Goal: Task Accomplishment & Management: Use online tool/utility

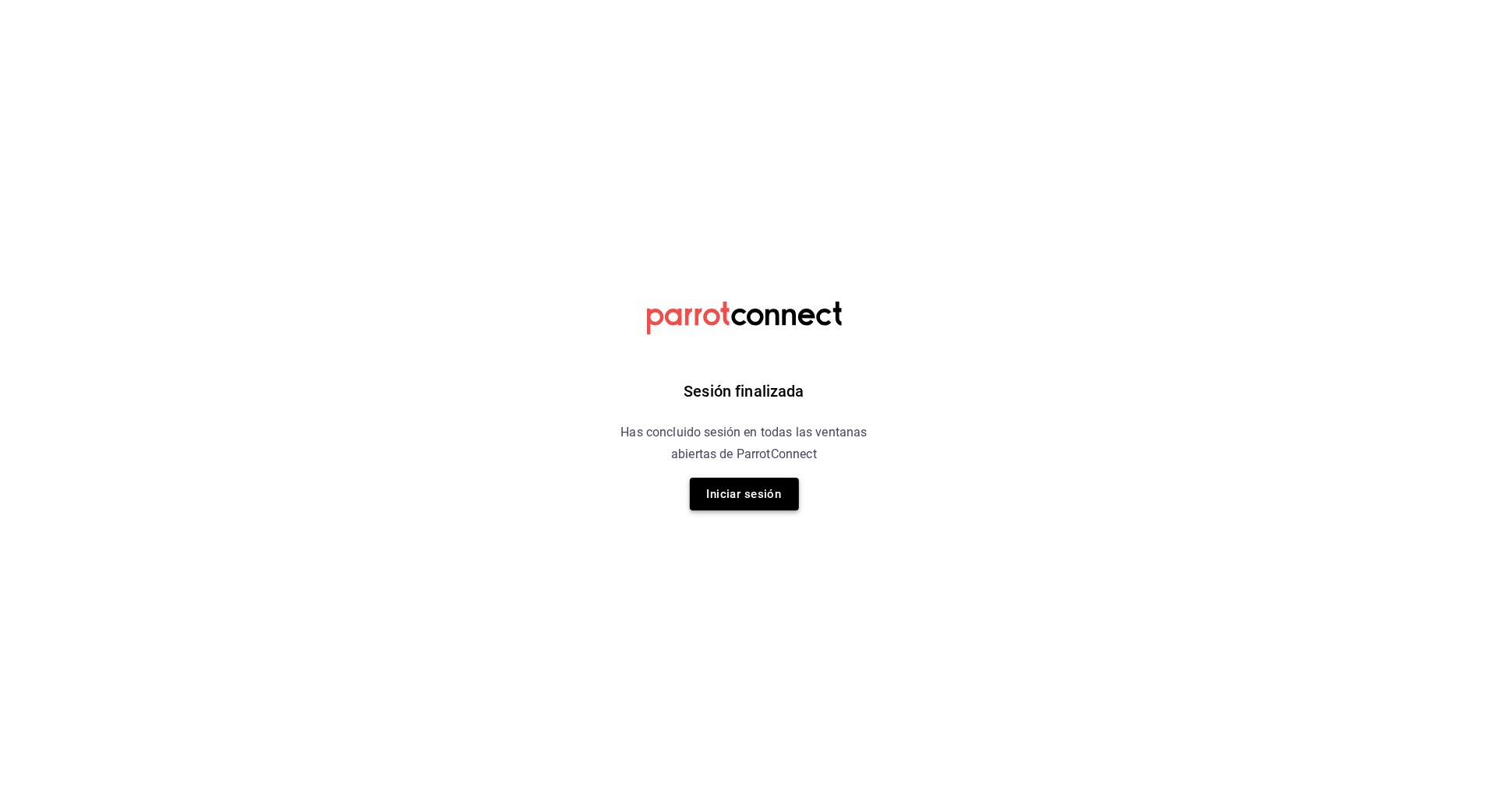
click at [750, 505] on button "Iniciar sesión" at bounding box center [744, 494] width 109 height 33
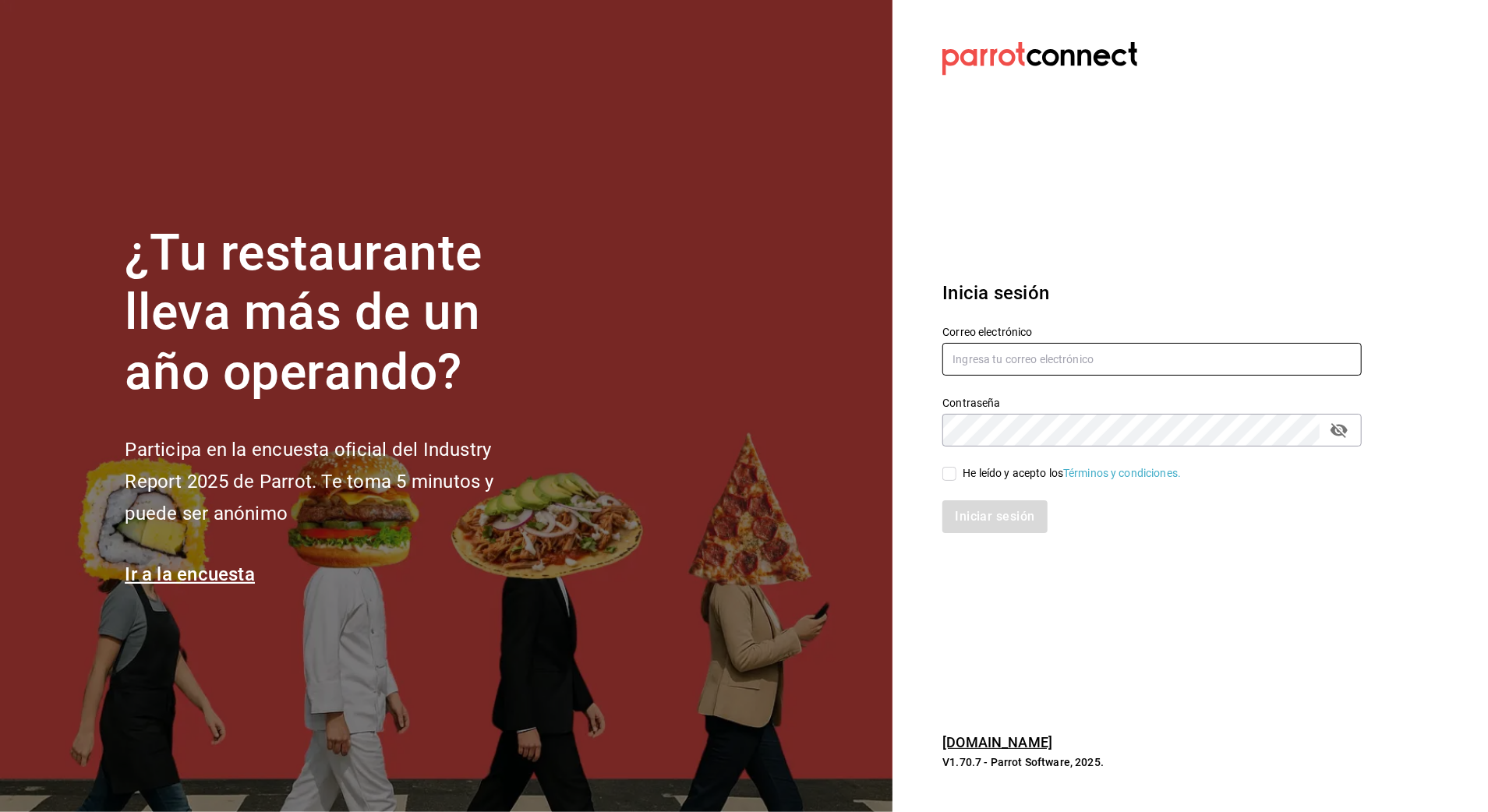
type input "[EMAIL_ADDRESS][DOMAIN_NAME]"
click at [978, 482] on div "Iniciar sesión" at bounding box center [1142, 507] width 438 height 52
click at [995, 471] on div "He leído y acepto los Términos y condiciones." at bounding box center [1071, 473] width 218 height 16
click at [956, 471] on input "He leído y acepto los Términos y condiciones." at bounding box center [950, 474] width 14 height 14
checkbox input "true"
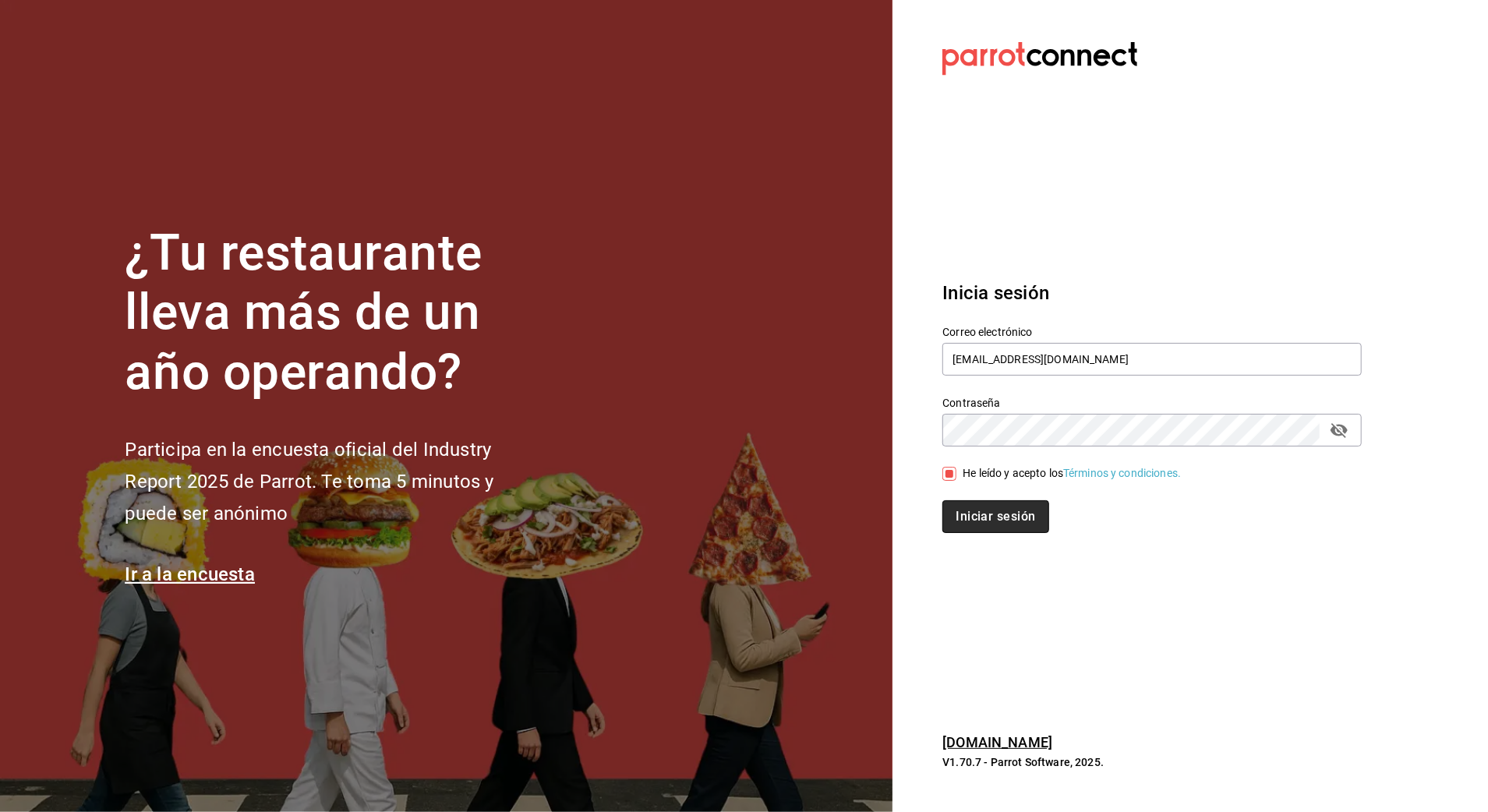
click at [989, 519] on button "Iniciar sesión" at bounding box center [995, 516] width 106 height 33
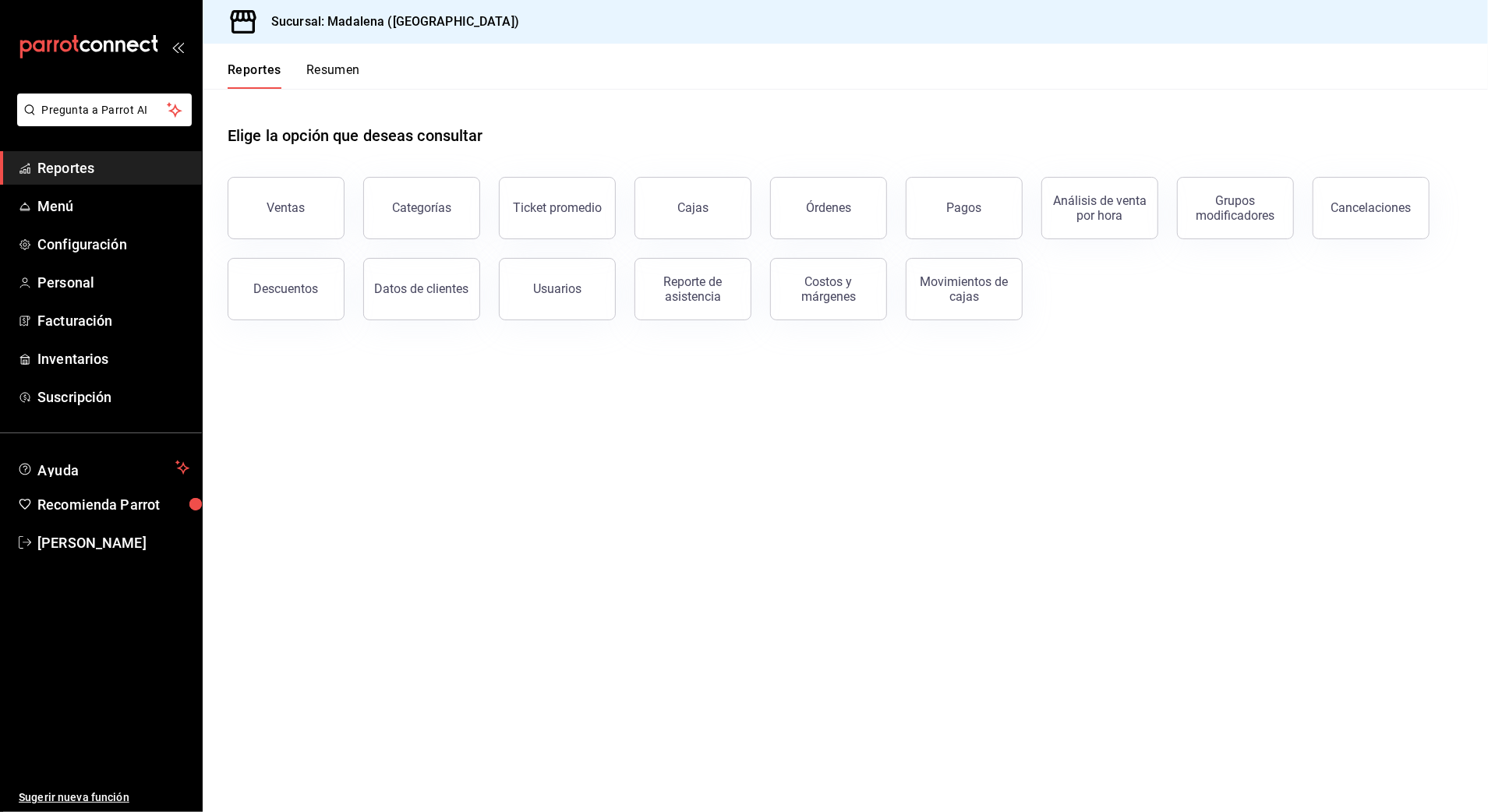
drag, startPoint x: 917, startPoint y: 384, endPoint x: 907, endPoint y: 327, distance: 57.9
click at [917, 383] on main "Elige la opción que deseas consultar Ventas Categorías Ticket promedio Cajas Ór…" at bounding box center [845, 450] width 1285 height 723
click at [267, 284] on div "Descuentos" at bounding box center [287, 288] width 65 height 14
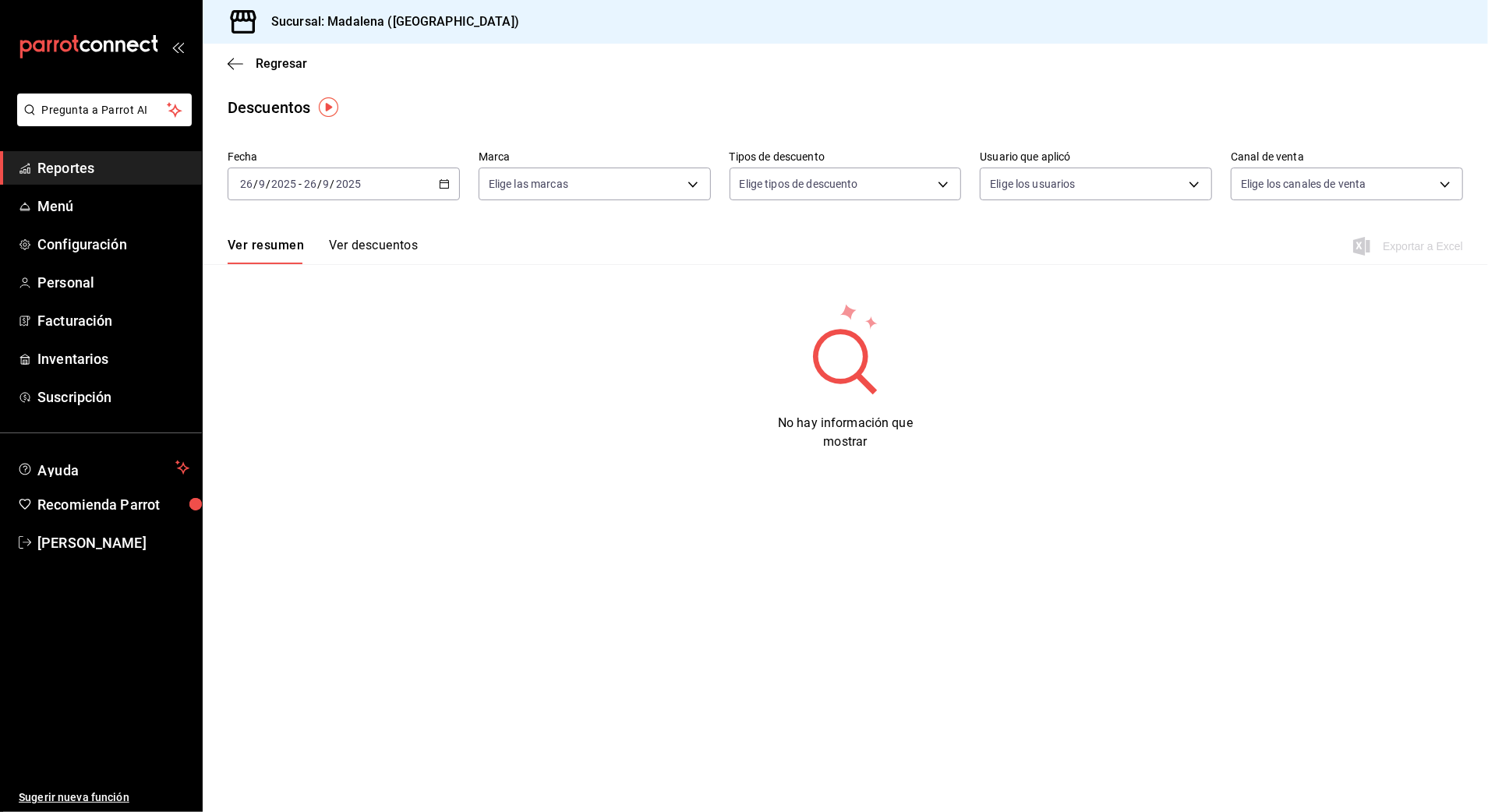
click at [406, 190] on div "[DATE] [DATE] - [DATE] [DATE]" at bounding box center [344, 184] width 232 height 33
click at [327, 398] on li "Rango de fechas" at bounding box center [301, 406] width 146 height 35
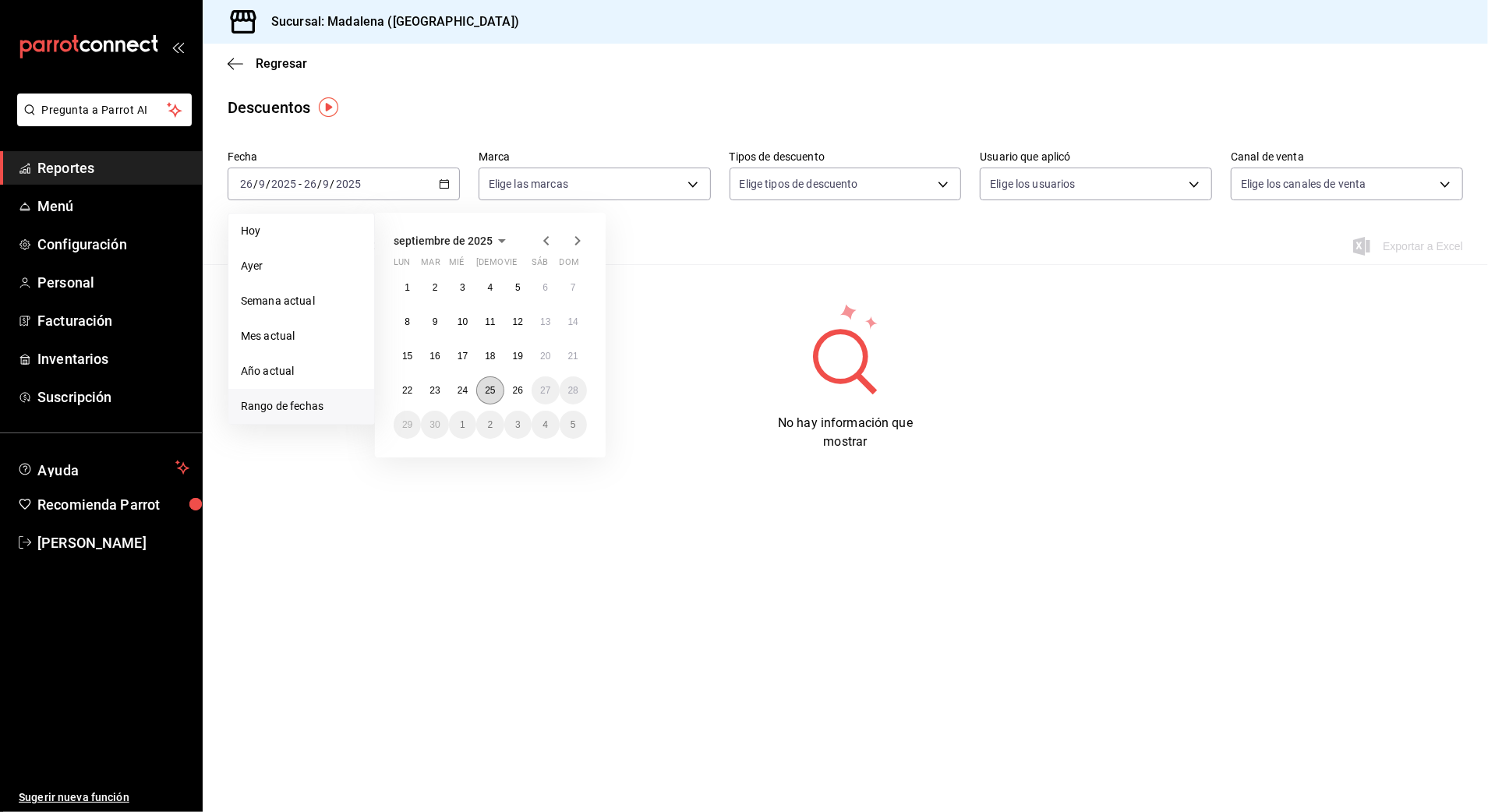
click at [494, 394] on abbr "25" at bounding box center [489, 391] width 10 height 11
click at [515, 392] on abbr "26" at bounding box center [517, 391] width 10 height 11
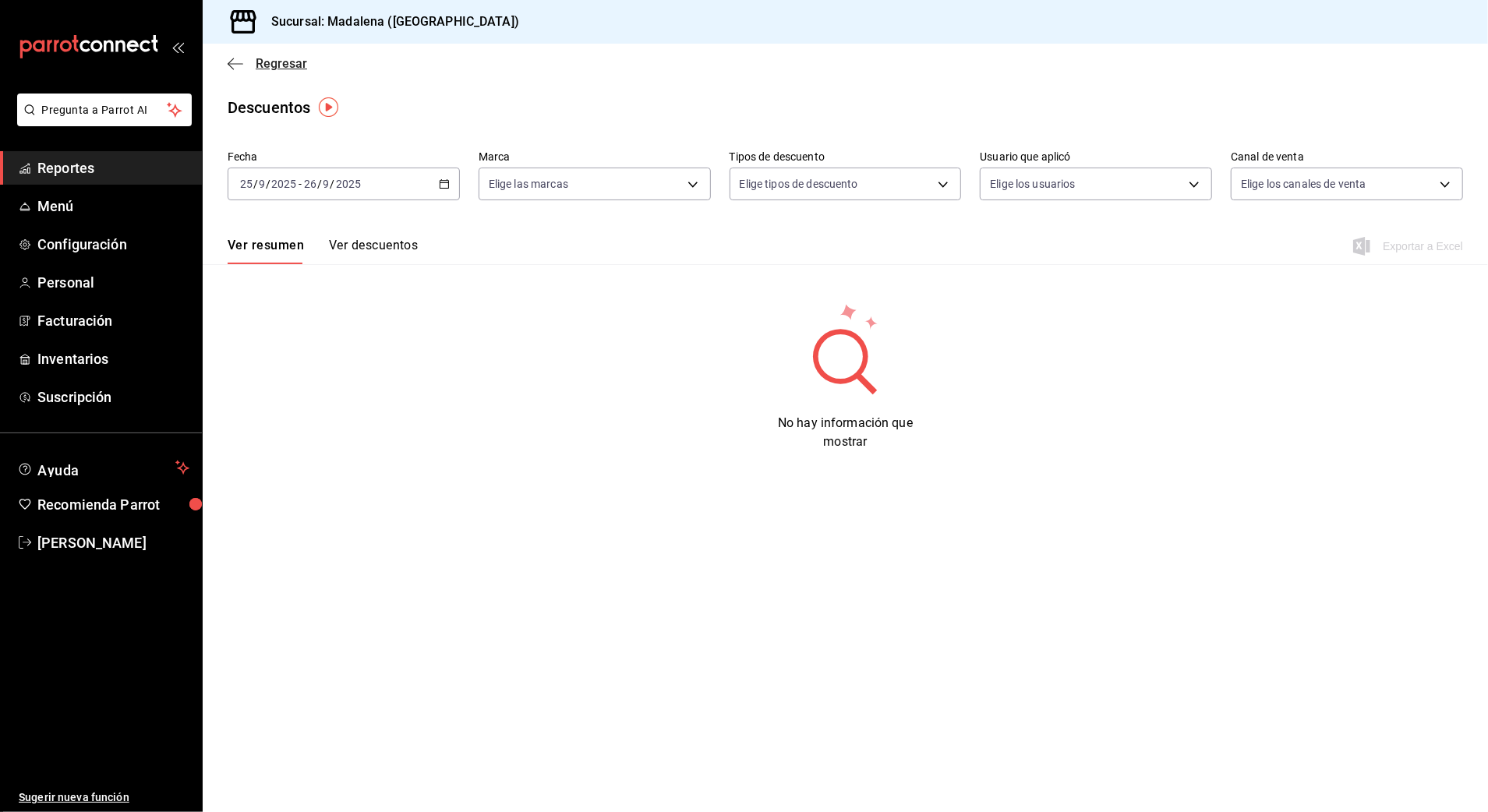
click at [269, 65] on span "Regresar" at bounding box center [281, 63] width 52 height 14
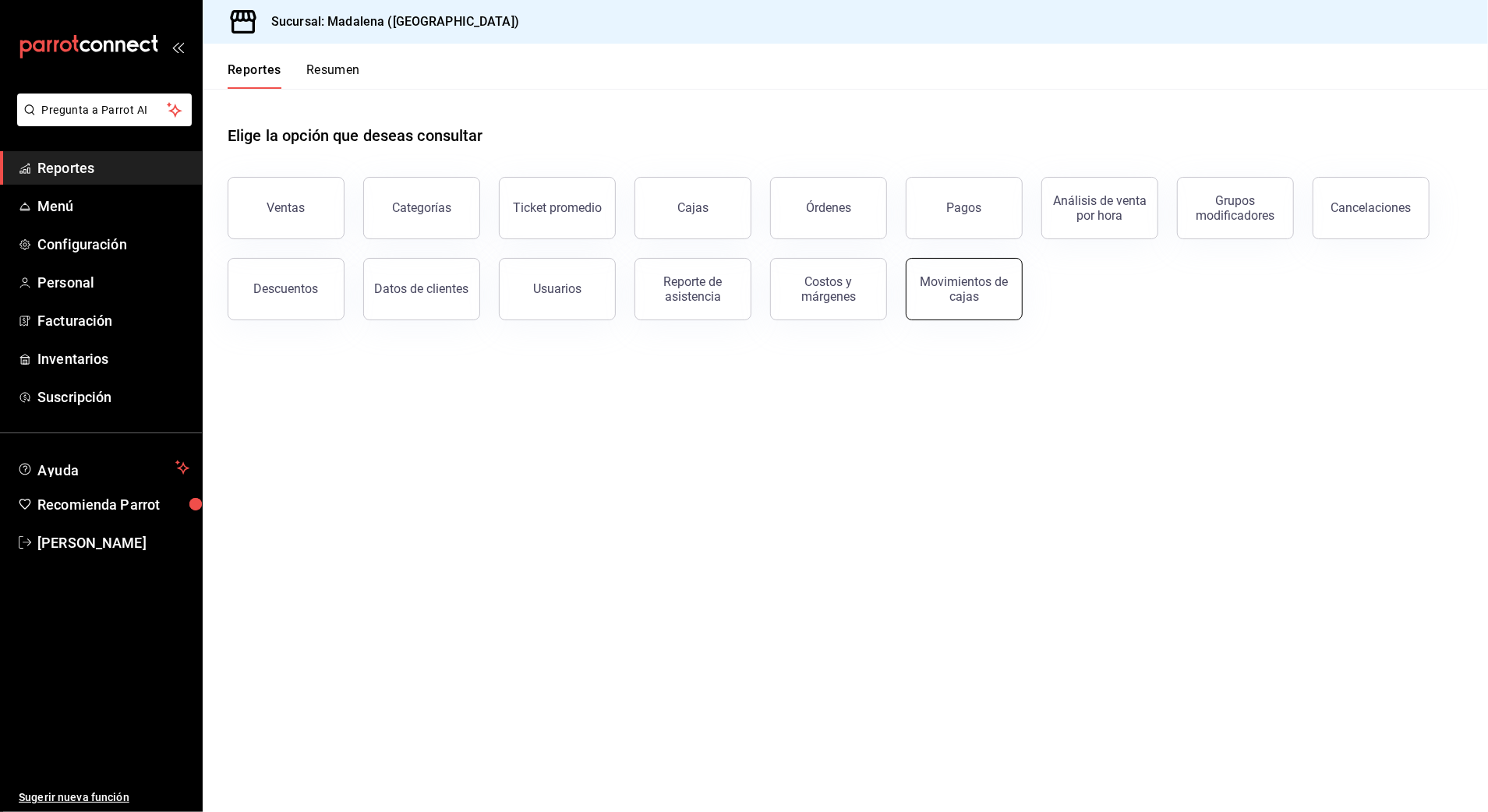
click at [962, 275] on div "Movimientos de cajas" at bounding box center [964, 288] width 97 height 30
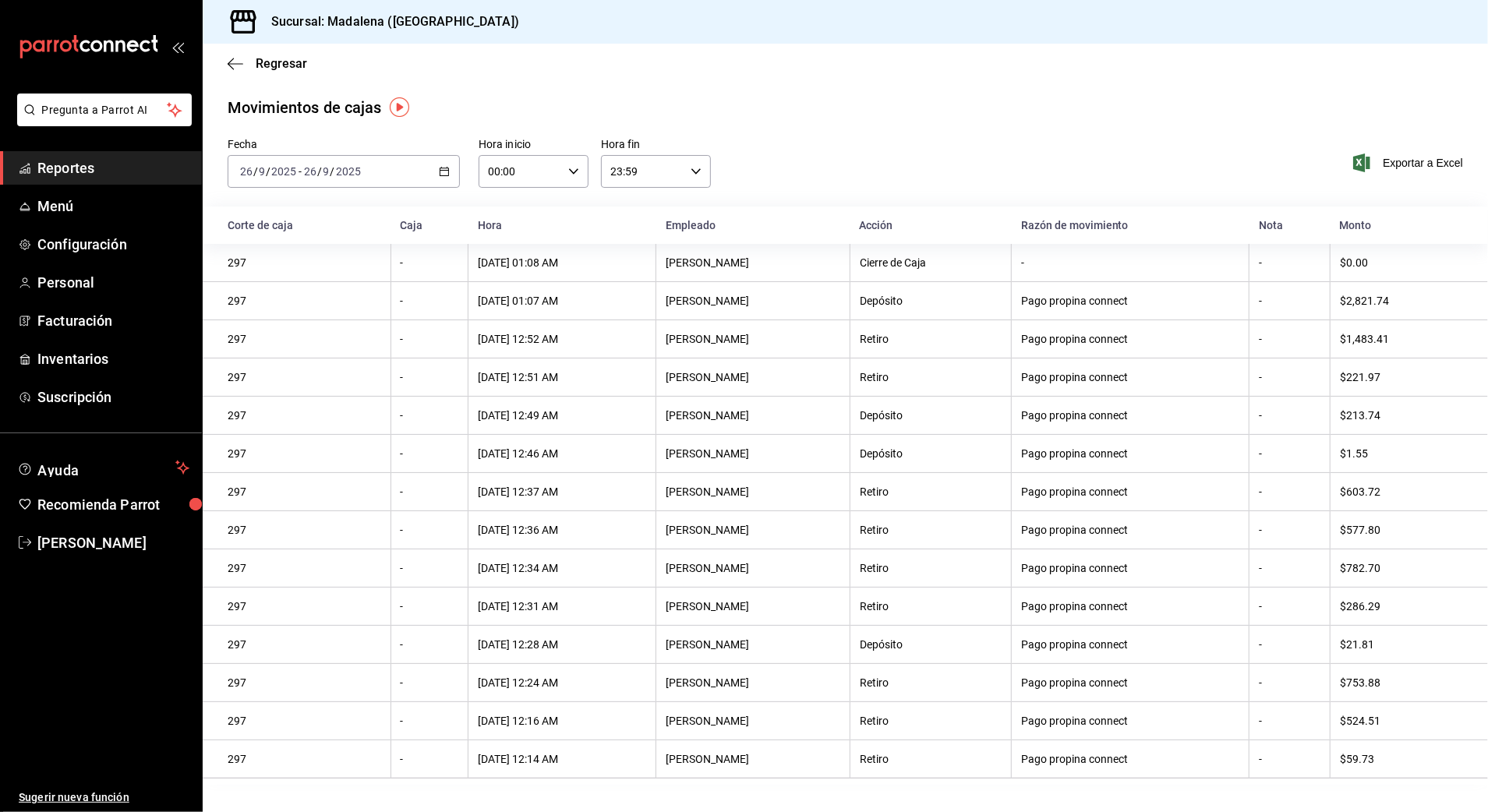
click at [431, 177] on div "[DATE] [DATE] - [DATE] [DATE]" at bounding box center [344, 171] width 232 height 33
click at [317, 398] on span "Rango de fechas" at bounding box center [301, 394] width 121 height 16
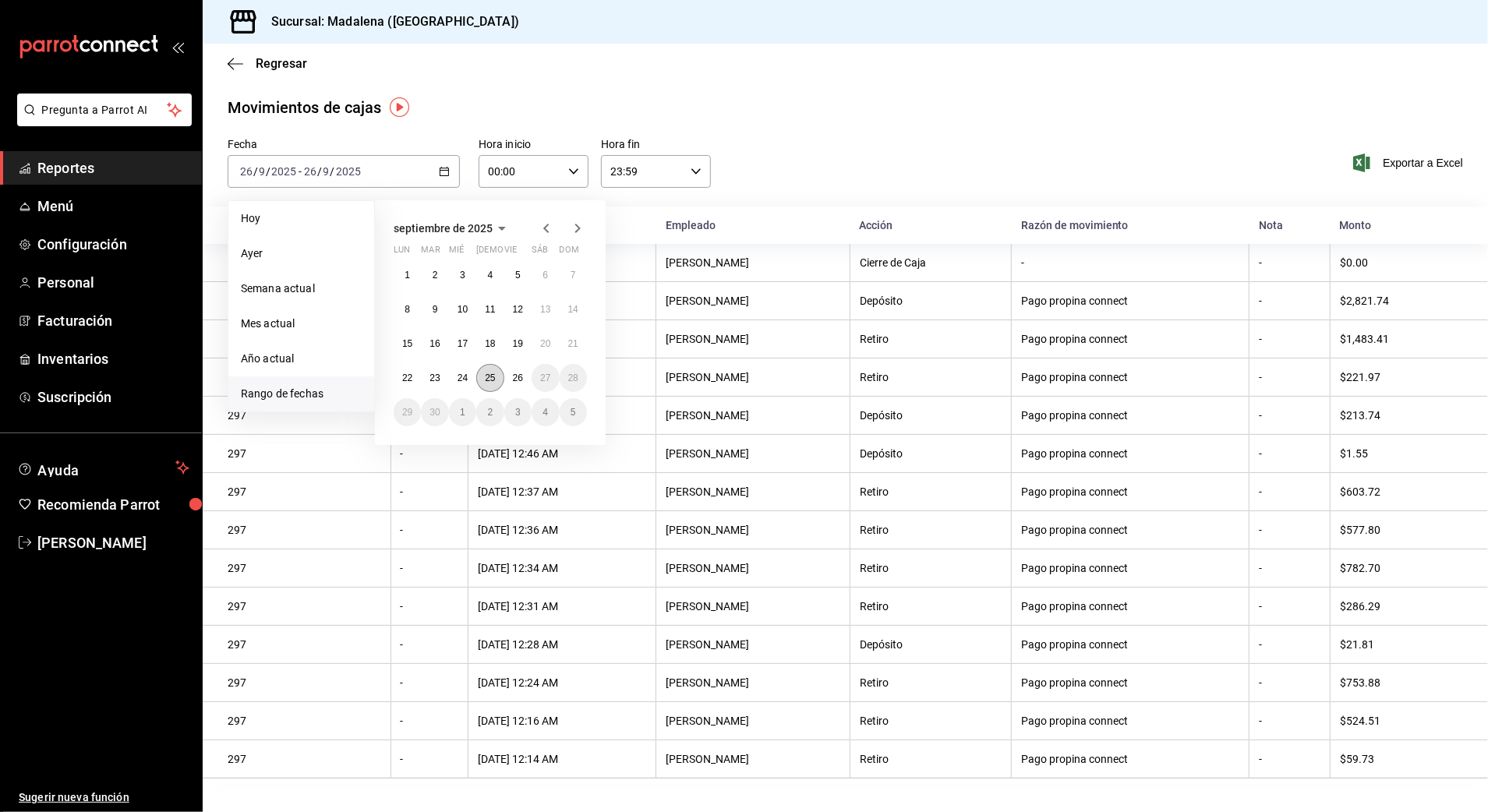
click at [497, 372] on button "25" at bounding box center [490, 377] width 27 height 28
click at [515, 373] on abbr "26" at bounding box center [517, 378] width 10 height 11
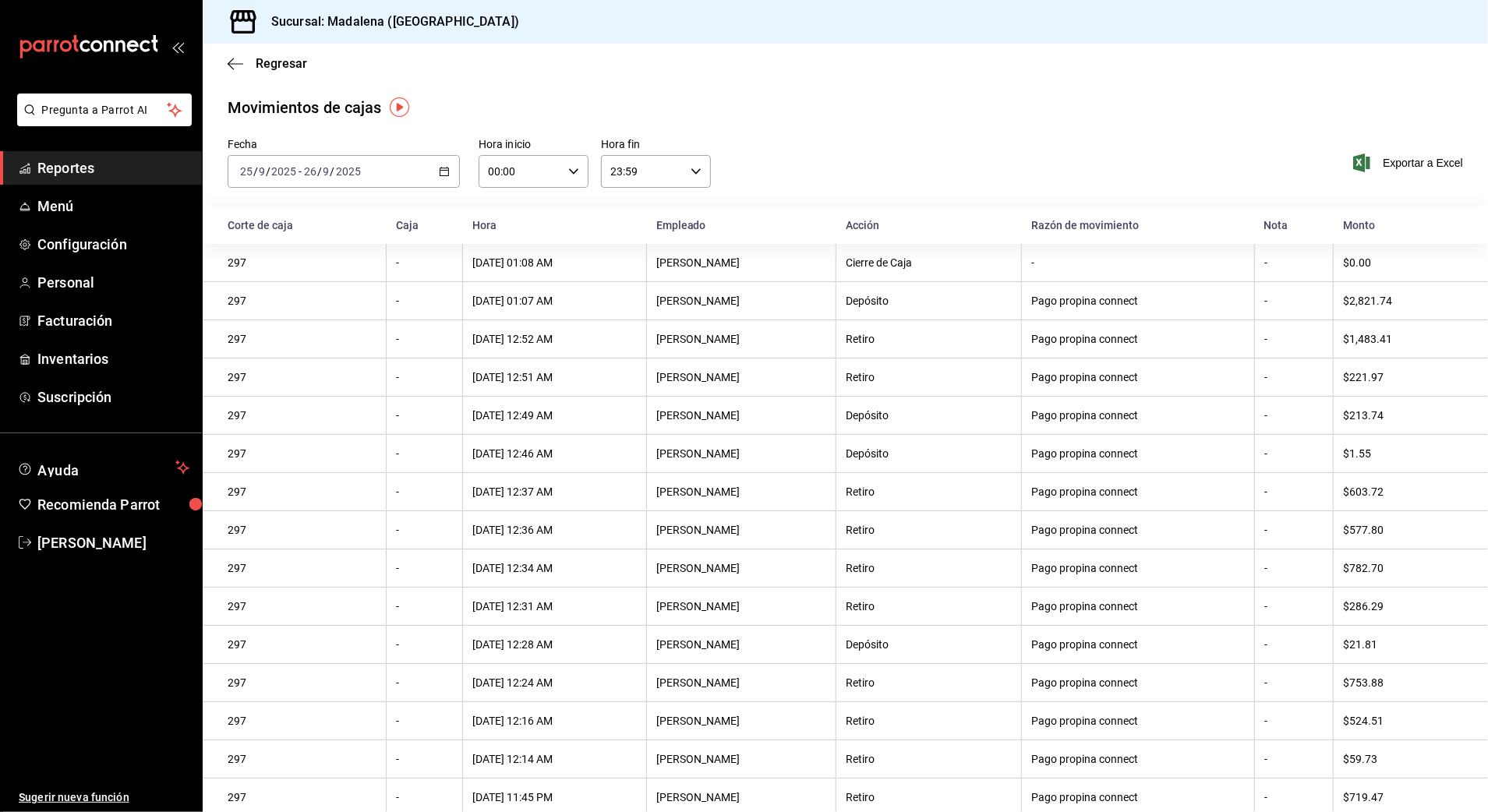
click at [530, 156] on input "00:00" at bounding box center [520, 171] width 83 height 31
click at [510, 279] on span "10" at bounding box center [502, 274] width 30 height 13
type input "10:00"
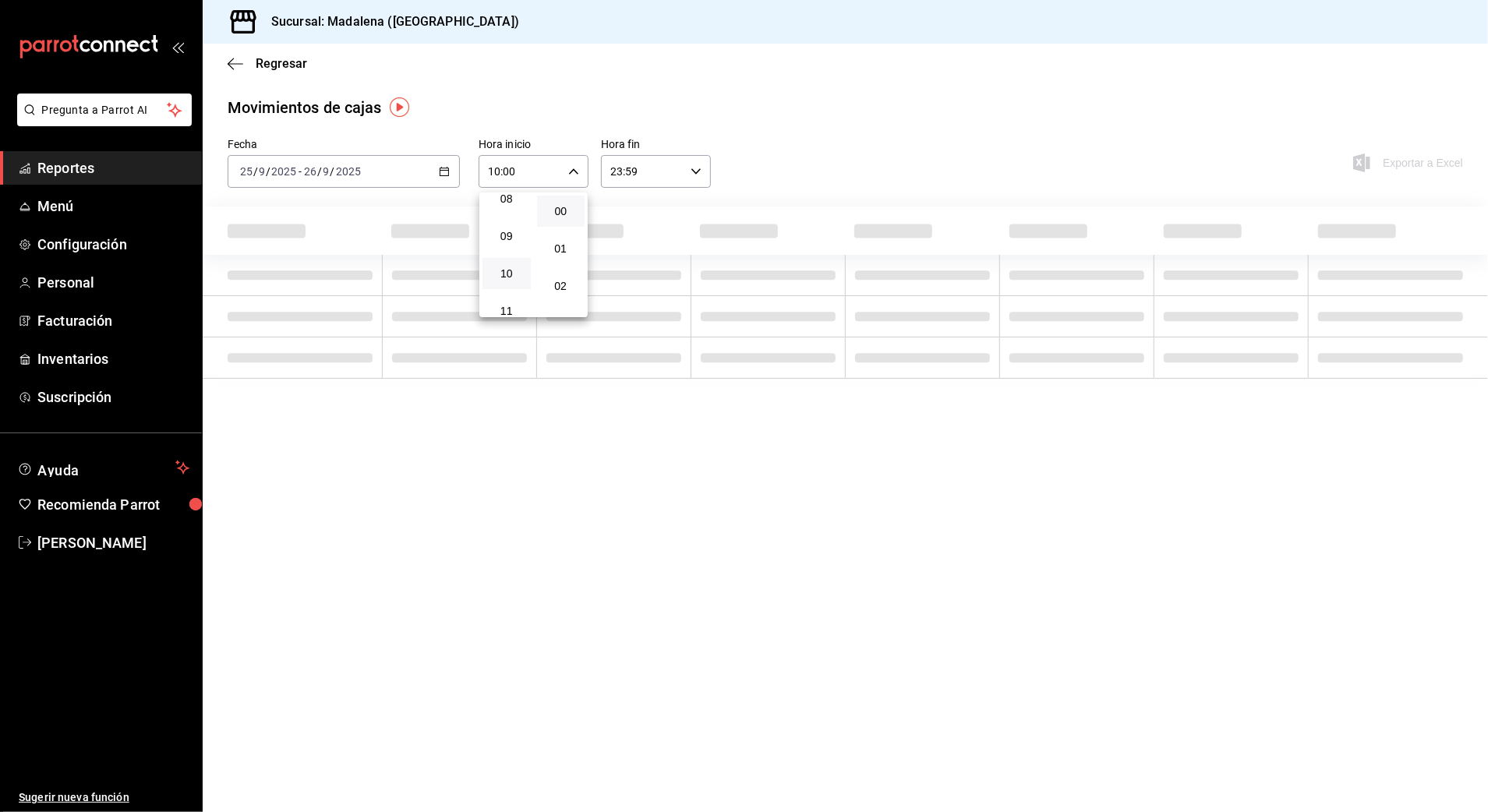
click at [650, 182] on div at bounding box center [744, 406] width 1488 height 812
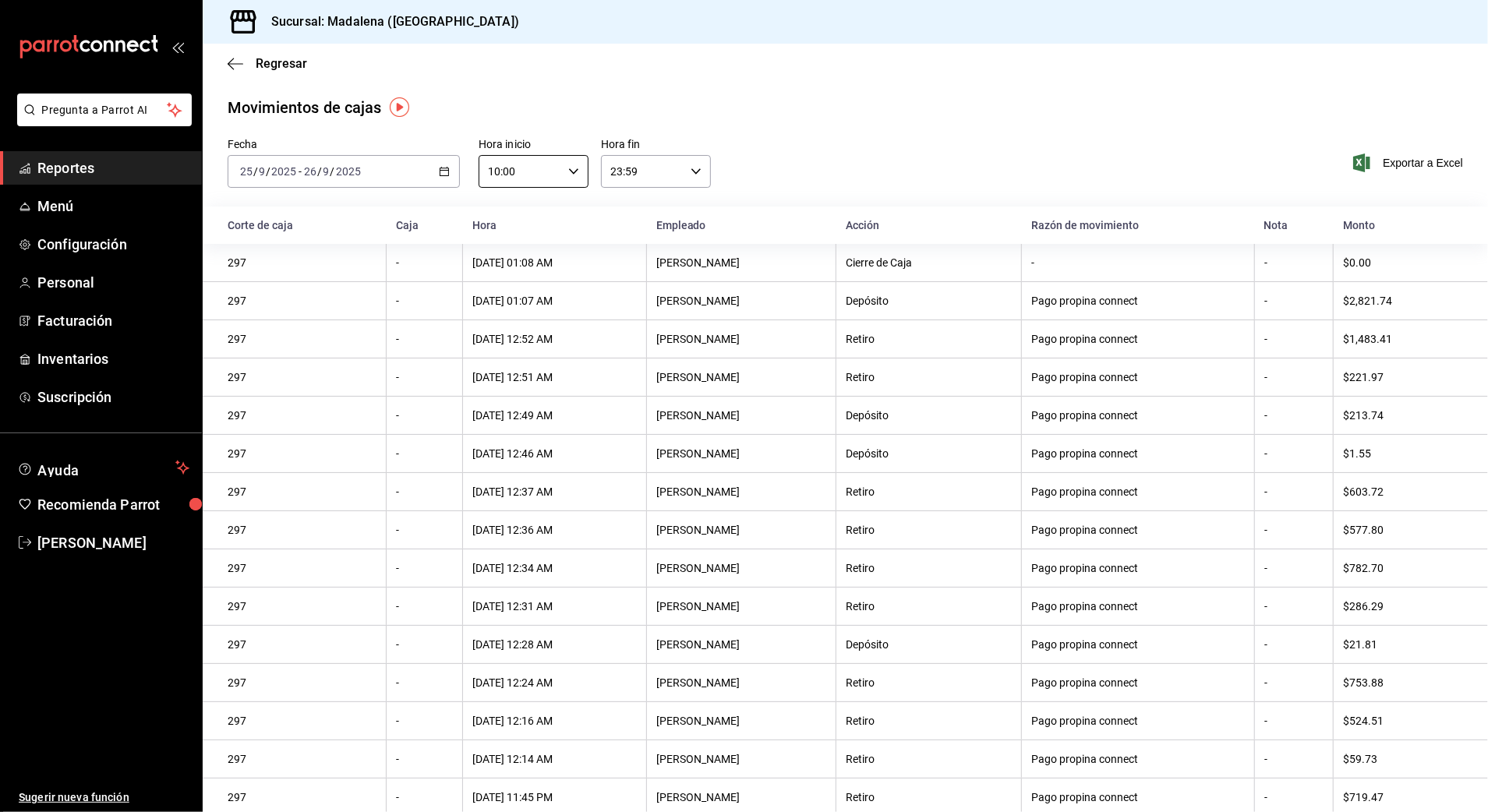
click at [652, 177] on input "23:59" at bounding box center [642, 171] width 83 height 31
click at [622, 279] on span "03" at bounding box center [623, 279] width 30 height 13
type input "03:59"
click at [1413, 159] on div at bounding box center [744, 406] width 1488 height 812
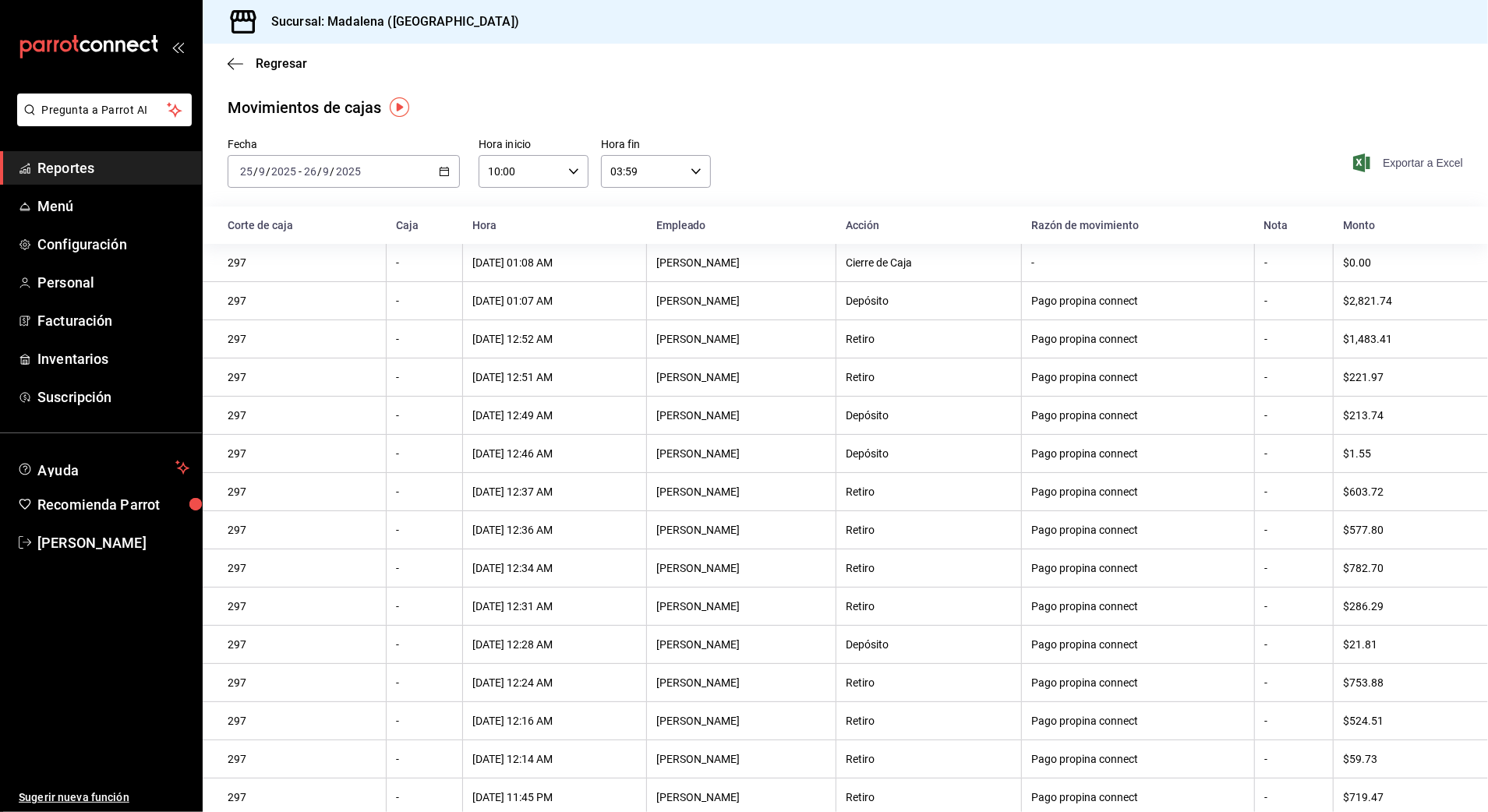
click at [1407, 166] on span "Exportar a Excel" at bounding box center [1410, 163] width 107 height 19
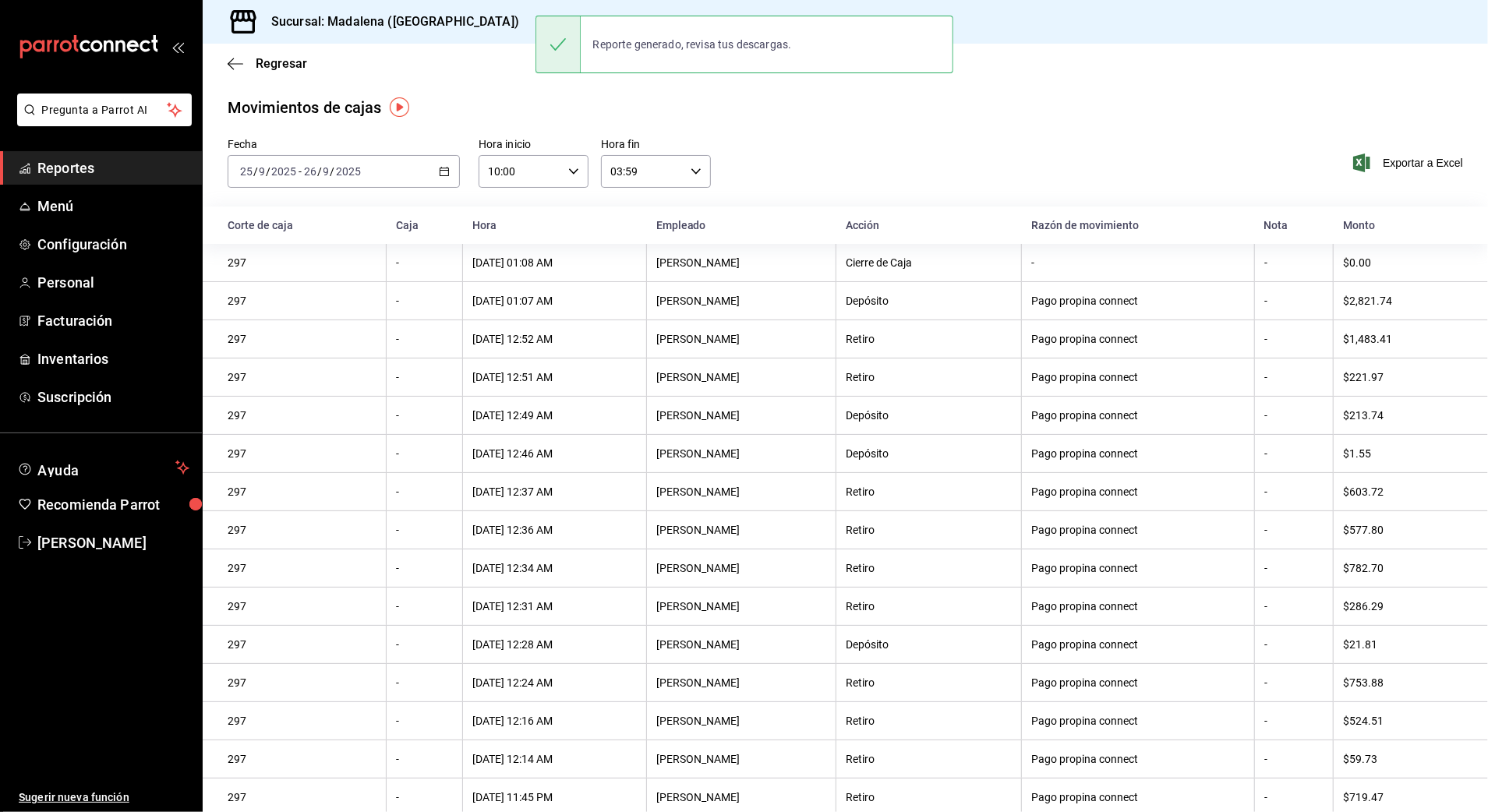
click at [815, 162] on div "Fecha [DATE] [DATE] - [DATE] [DATE] Hora inicio 10:00 Hora inicio Hora fin 03:5…" at bounding box center [845, 173] width 1285 height 69
click at [961, 161] on div "Fecha [DATE] [DATE] - [DATE] [DATE] Hora inicio 10:00 Hora inicio Hora fin 03:5…" at bounding box center [845, 173] width 1285 height 69
